Goal: Task Accomplishment & Management: Use online tool/utility

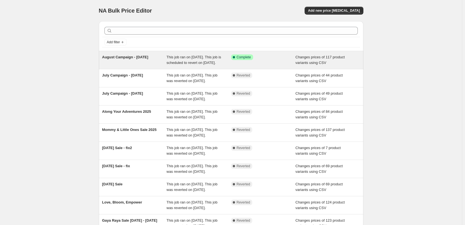
click at [206, 64] on span "This job ran on August 18, 2025. This job is scheduled to revert on September 1…" at bounding box center [194, 60] width 55 height 10
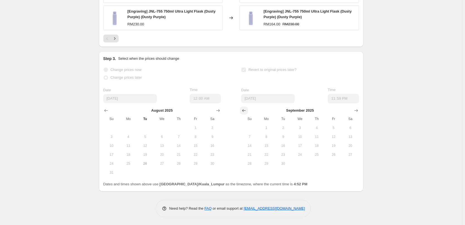
scroll to position [390, 0]
click at [249, 117] on span "Su" at bounding box center [250, 118] width 12 height 4
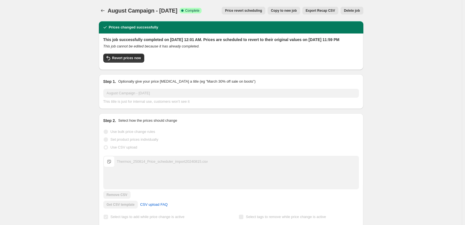
click at [253, 10] on span "Price revert scheduling" at bounding box center [243, 10] width 37 height 4
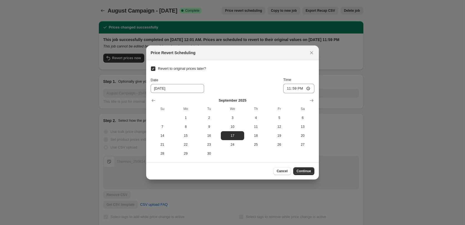
click at [199, 68] on span "Revert to original prices later?" at bounding box center [182, 68] width 48 height 4
click at [156, 68] on input "Revert to original prices later?" at bounding box center [153, 68] width 4 height 4
checkbox input "false"
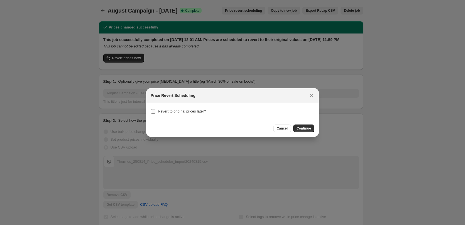
click at [182, 115] on label "Revert to original prices later?" at bounding box center [178, 111] width 55 height 8
click at [156, 113] on input "Revert to original prices later?" at bounding box center [153, 111] width 4 height 4
checkbox input "true"
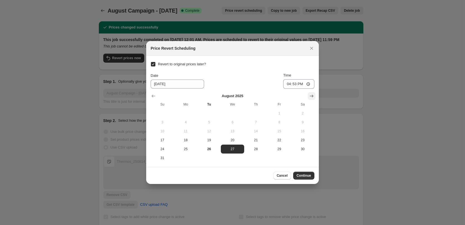
click at [310, 95] on icon "Show next month, September 2025" at bounding box center [312, 96] width 6 height 6
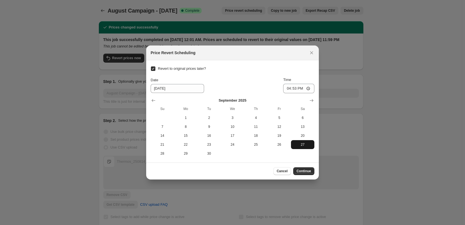
click at [301, 145] on span "27" at bounding box center [303, 144] width 19 height 4
type input "9/27/2025"
click at [292, 86] on input "16:53" at bounding box center [298, 88] width 31 height 9
type input "23:59"
click at [307, 173] on span "Continue" at bounding box center [304, 171] width 14 height 4
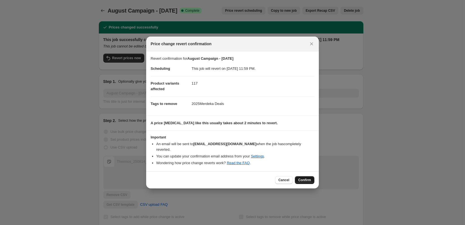
click at [310, 181] on span "Confirm" at bounding box center [305, 180] width 13 height 4
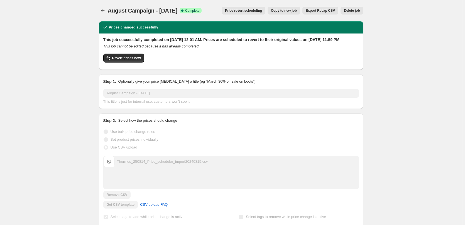
click at [105, 6] on div "August Campaign - 18th Aug. This page is ready August Campaign - 18th Aug Succe…" at bounding box center [231, 10] width 265 height 21
click at [105, 12] on icon "Price change jobs" at bounding box center [103, 11] width 6 height 6
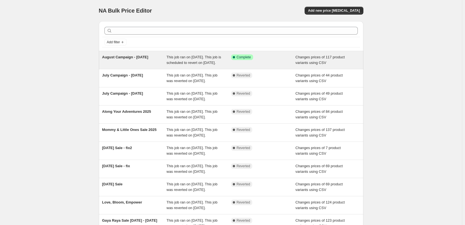
click at [172, 65] on span "This job ran on August 18, 2025. This job is scheduled to revert on September 2…" at bounding box center [194, 60] width 55 height 10
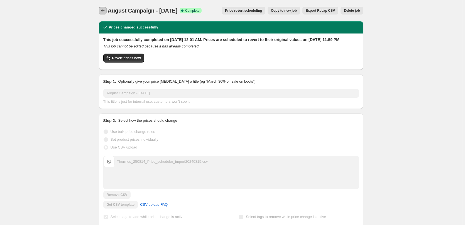
click at [104, 13] on icon "Price change jobs" at bounding box center [103, 11] width 6 height 6
